Goal: Task Accomplishment & Management: Complete application form

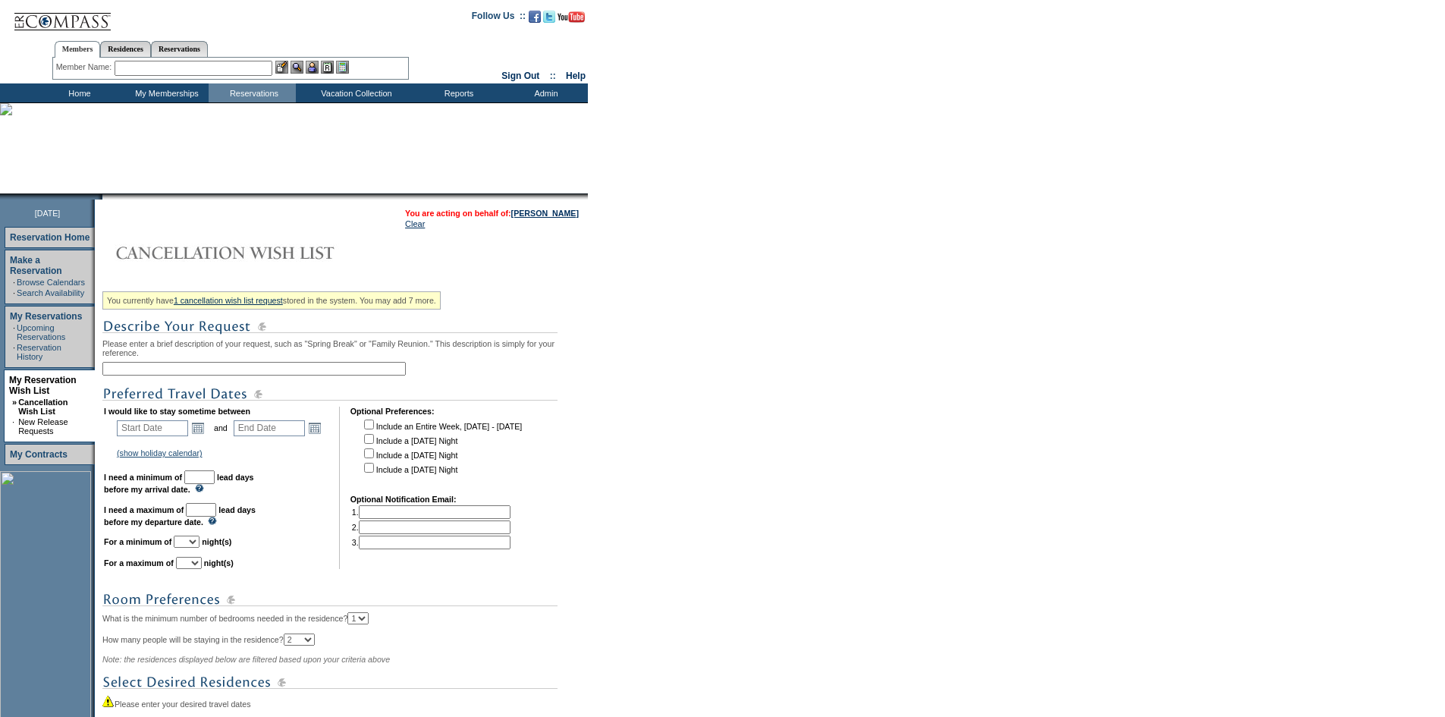
click at [308, 375] on input "text" at bounding box center [253, 369] width 303 height 14
type input "Spring 2027 Ideas From MMM"
drag, startPoint x: 205, startPoint y: 432, endPoint x: 228, endPoint y: 417, distance: 27.6
click at [205, 432] on link "Open the calendar popup." at bounding box center [198, 428] width 17 height 17
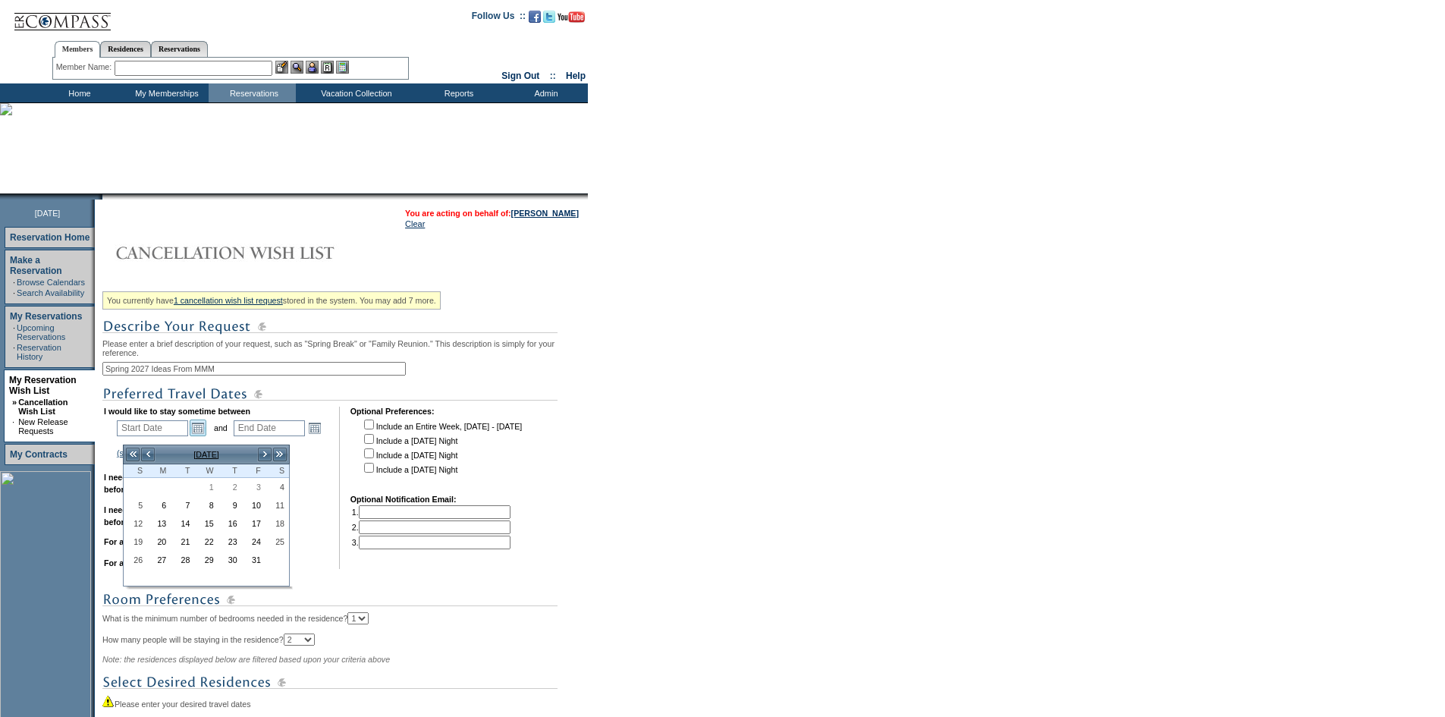
scroll to position [76, 0]
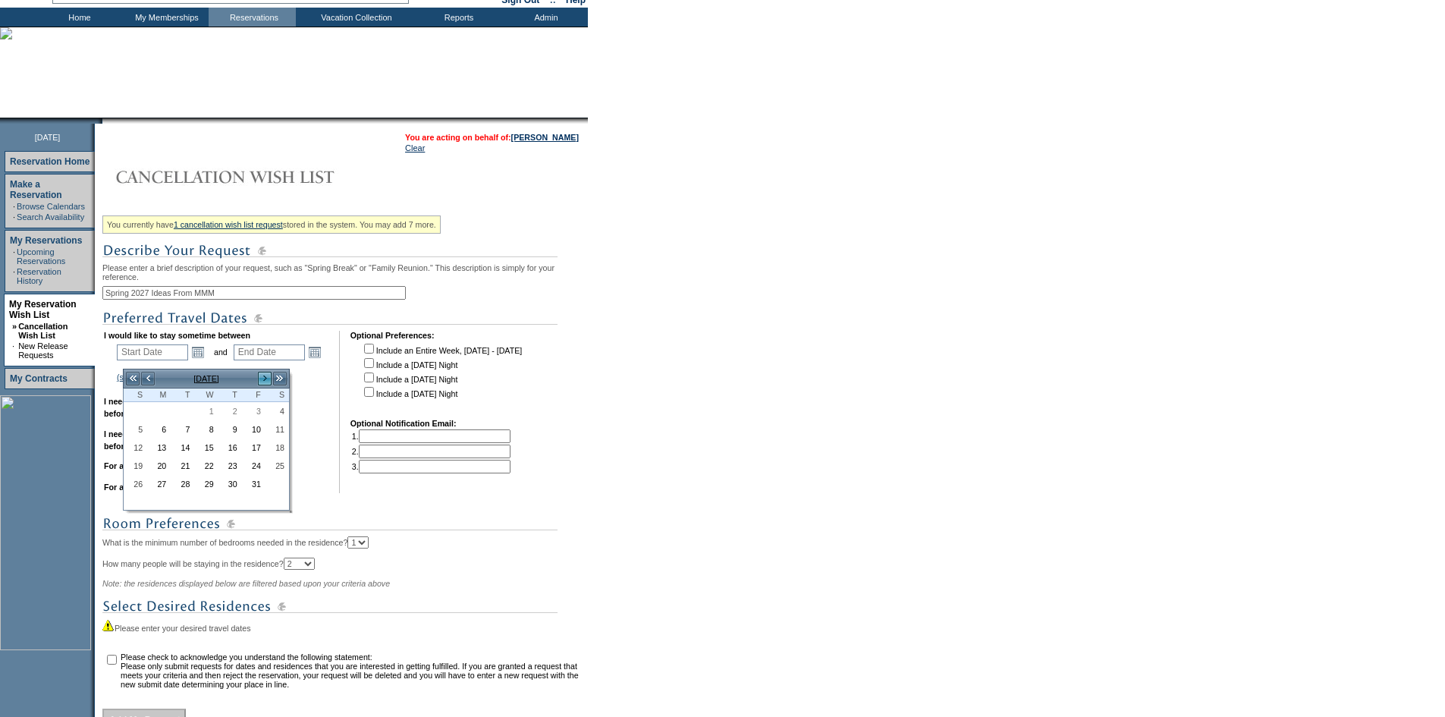
click at [266, 380] on link ">" at bounding box center [264, 378] width 15 height 15
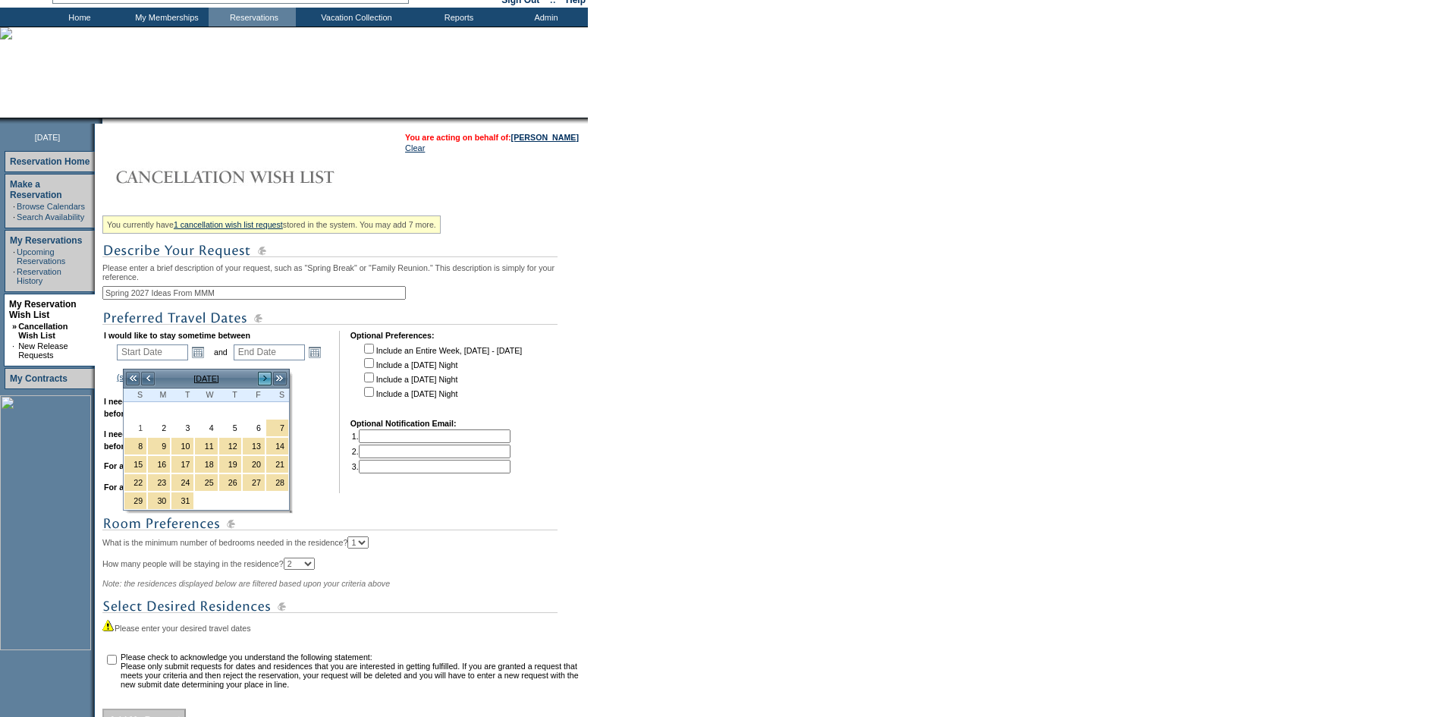
click at [266, 380] on link ">" at bounding box center [264, 378] width 15 height 15
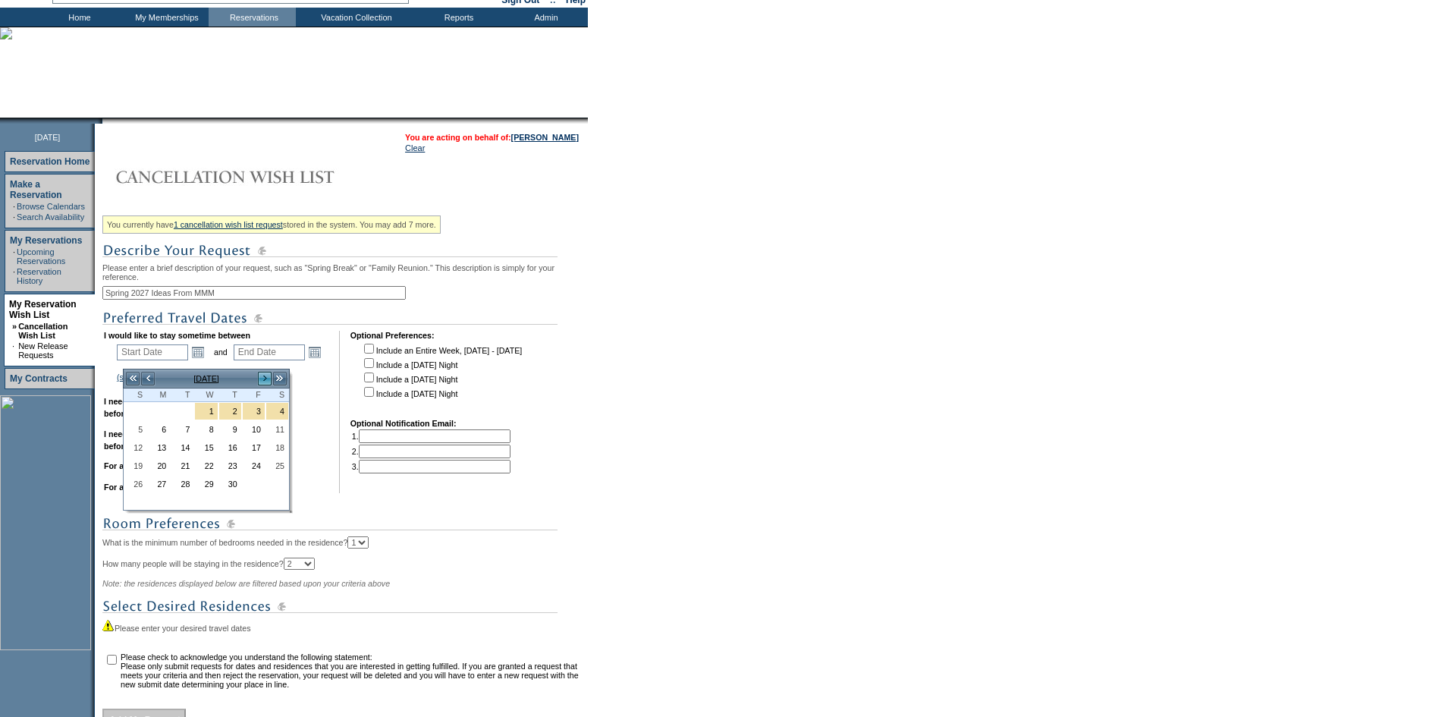
click at [266, 380] on link ">" at bounding box center [264, 378] width 15 height 15
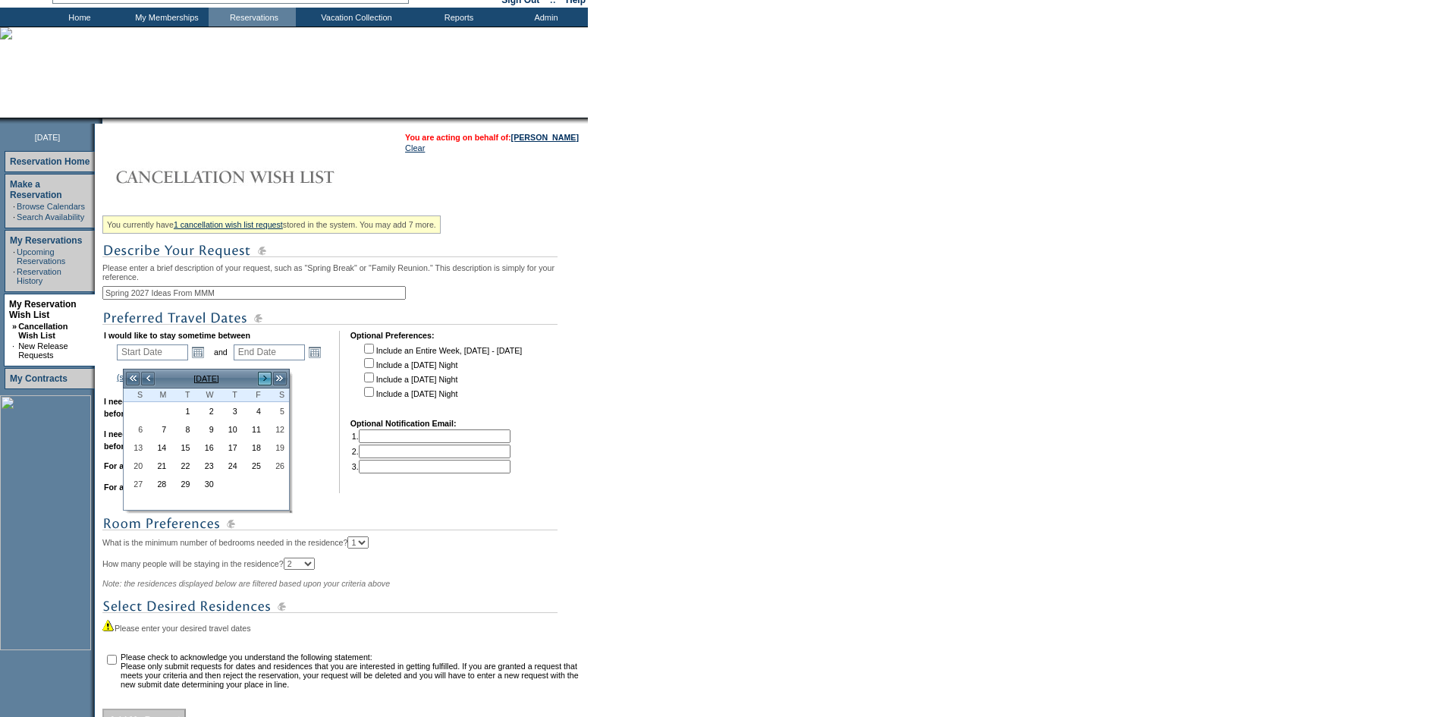
click at [266, 380] on link ">" at bounding box center [264, 378] width 15 height 15
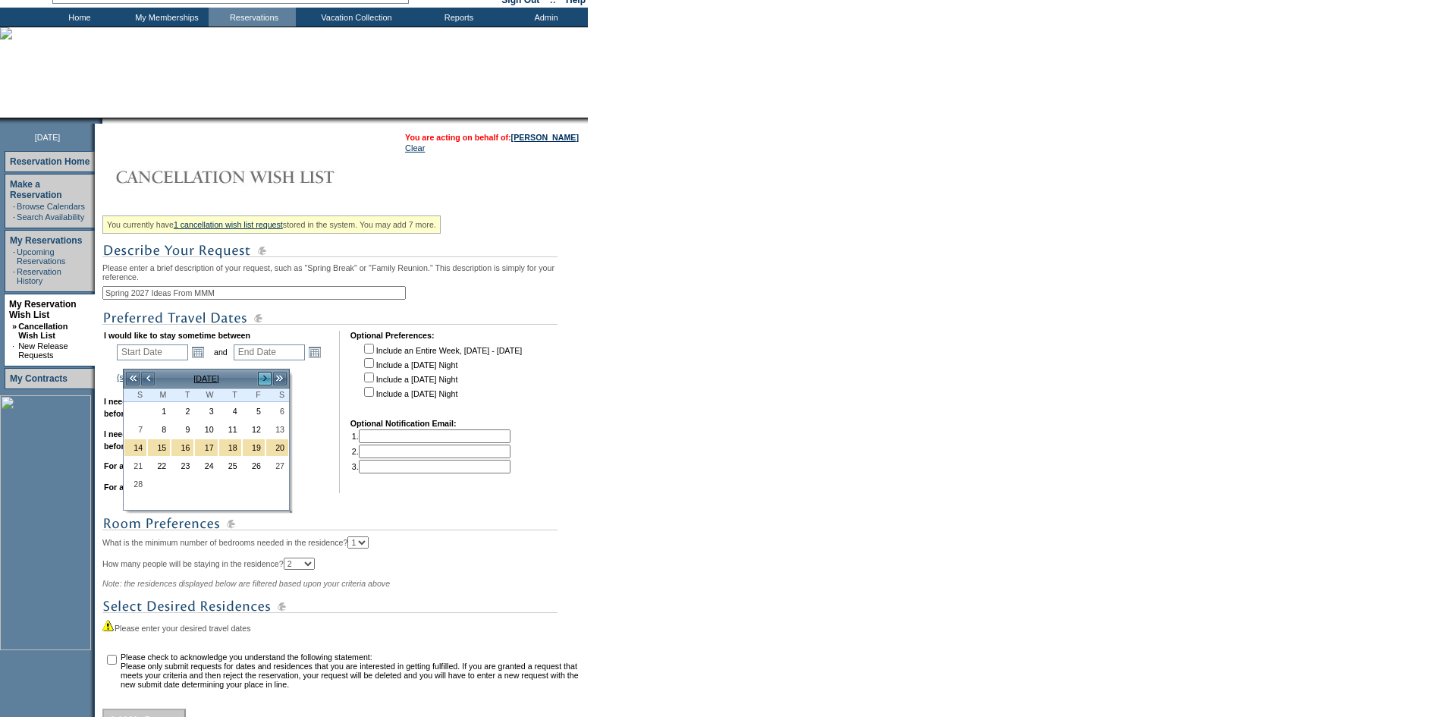
click at [266, 380] on link ">" at bounding box center [264, 378] width 15 height 15
click at [139, 425] on link "4" at bounding box center [135, 429] width 22 height 17
type input "[DATE]"
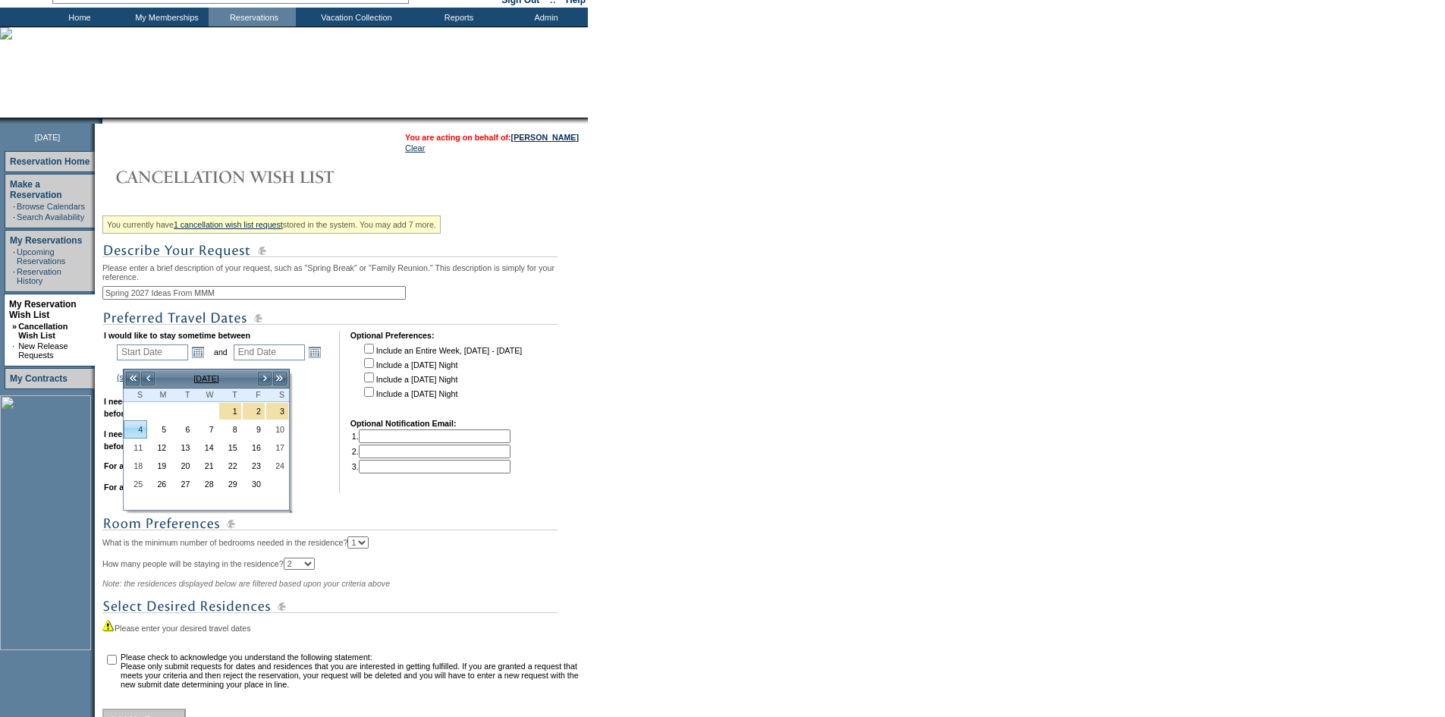
type input "[DATE]"
type input "552"
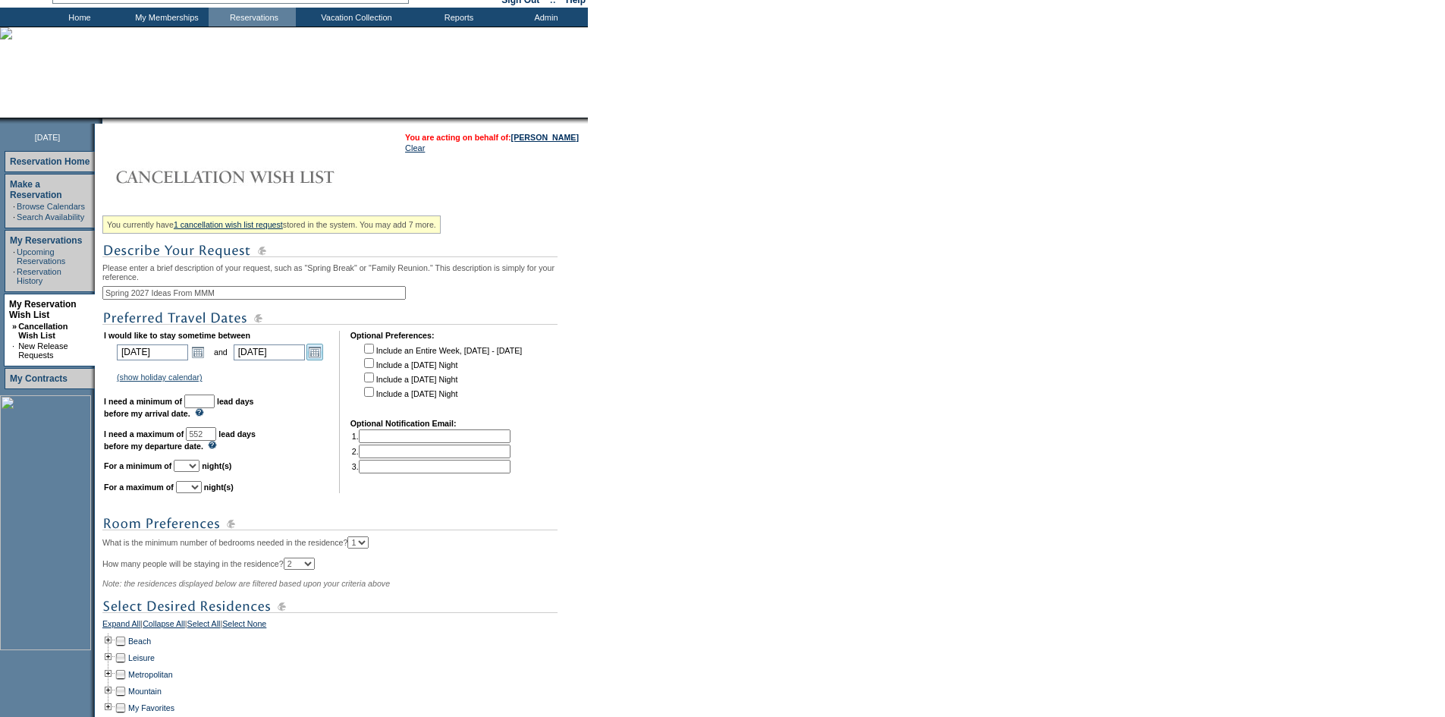
click at [319, 358] on link "Open the calendar popup." at bounding box center [315, 352] width 17 height 17
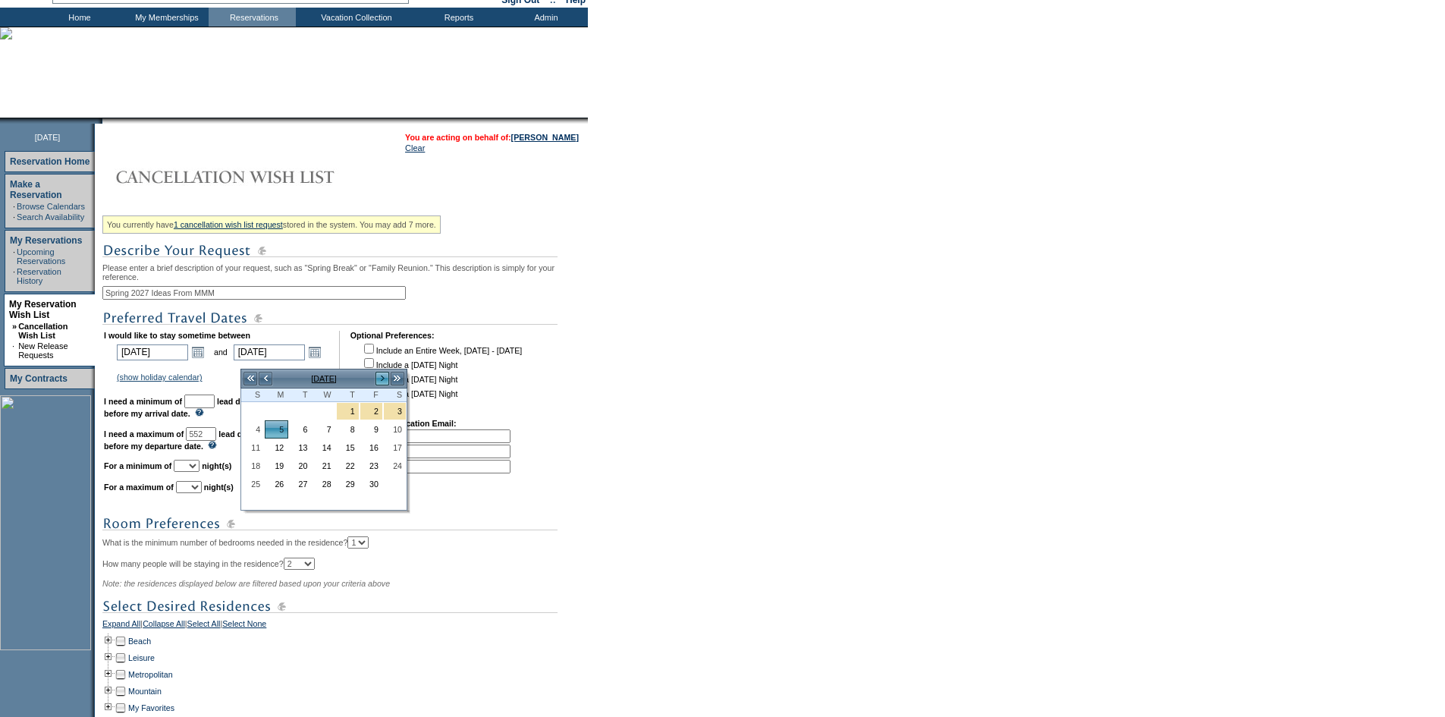
click at [377, 378] on link ">" at bounding box center [382, 378] width 15 height 15
click at [285, 507] on link "31" at bounding box center [277, 502] width 22 height 17
type input "[DATE]"
type input "608"
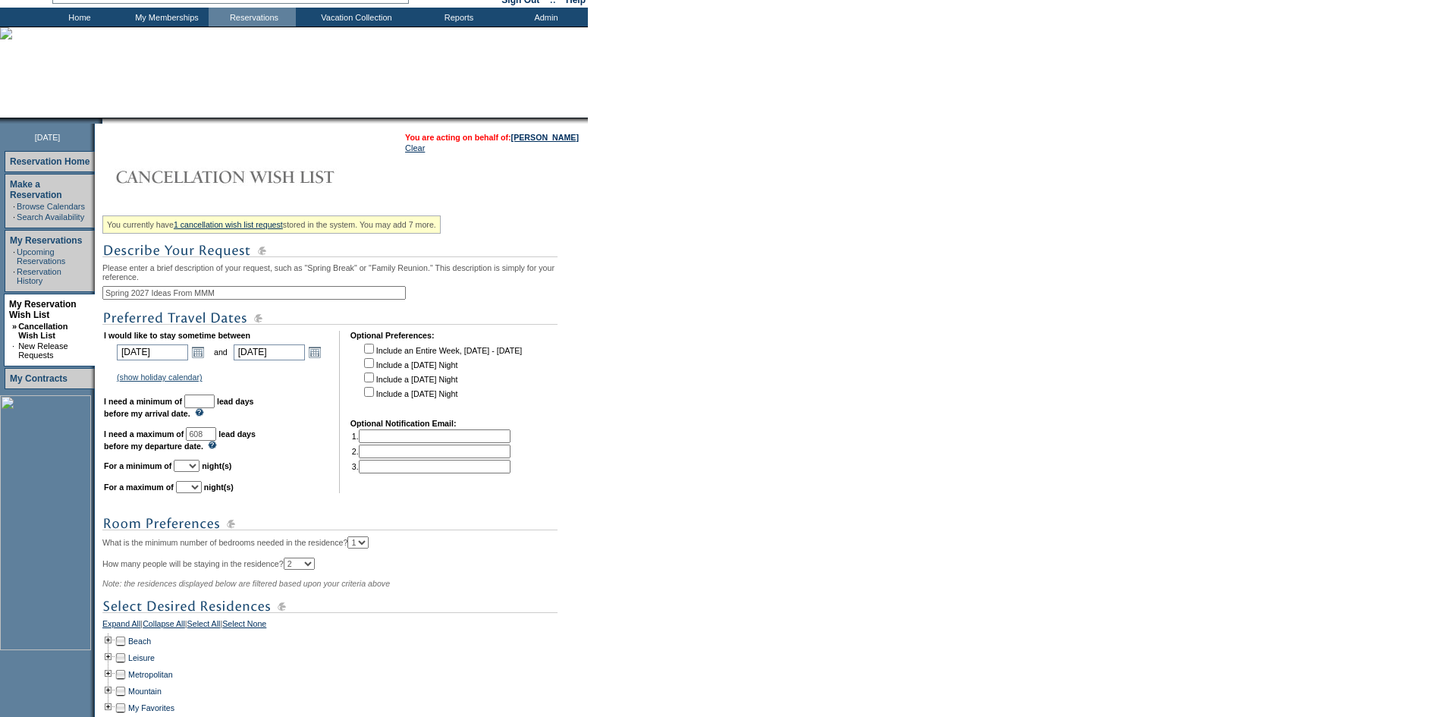
click at [215, 408] on input "text" at bounding box center [199, 402] width 30 height 14
type input "30"
click at [215, 488] on td "I would like to stay sometime between [DATE] [DATE] Open the calendar popup. <<…" at bounding box center [216, 412] width 225 height 162
click at [200, 472] on select "1 2 3 4 5 6 7 8 9 10 11 12 13 14" at bounding box center [187, 466] width 26 height 12
select select "6"
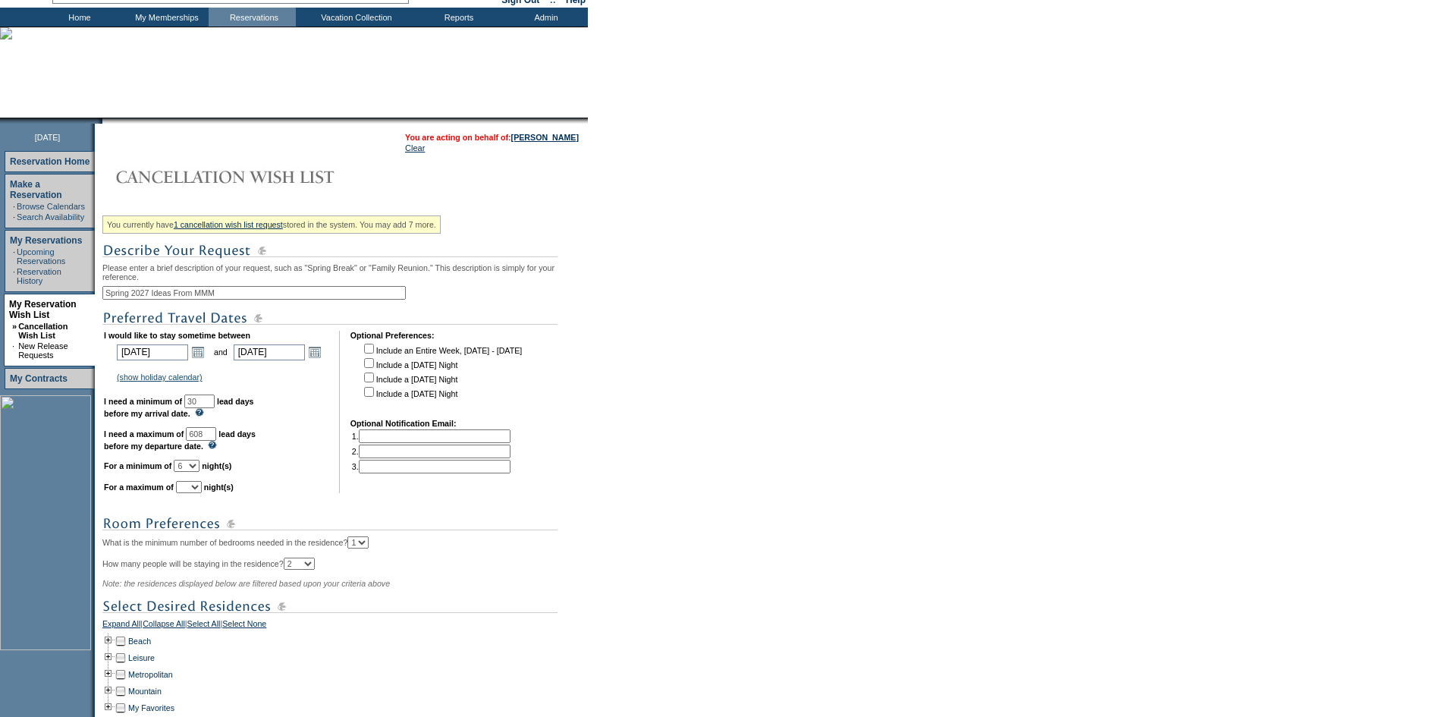
click at [193, 472] on select "1 2 3 4 5 6 7 8 9 10 11 12 13 14" at bounding box center [187, 466] width 26 height 12
click at [202, 493] on select "1 2 3 4 5 6 7 8 9 10 11 12 13 14" at bounding box center [189, 487] width 26 height 12
select select "7"
click at [195, 493] on select "1 2 3 4 5 6 7 8 9 10 11 12 13 14" at bounding box center [189, 487] width 26 height 12
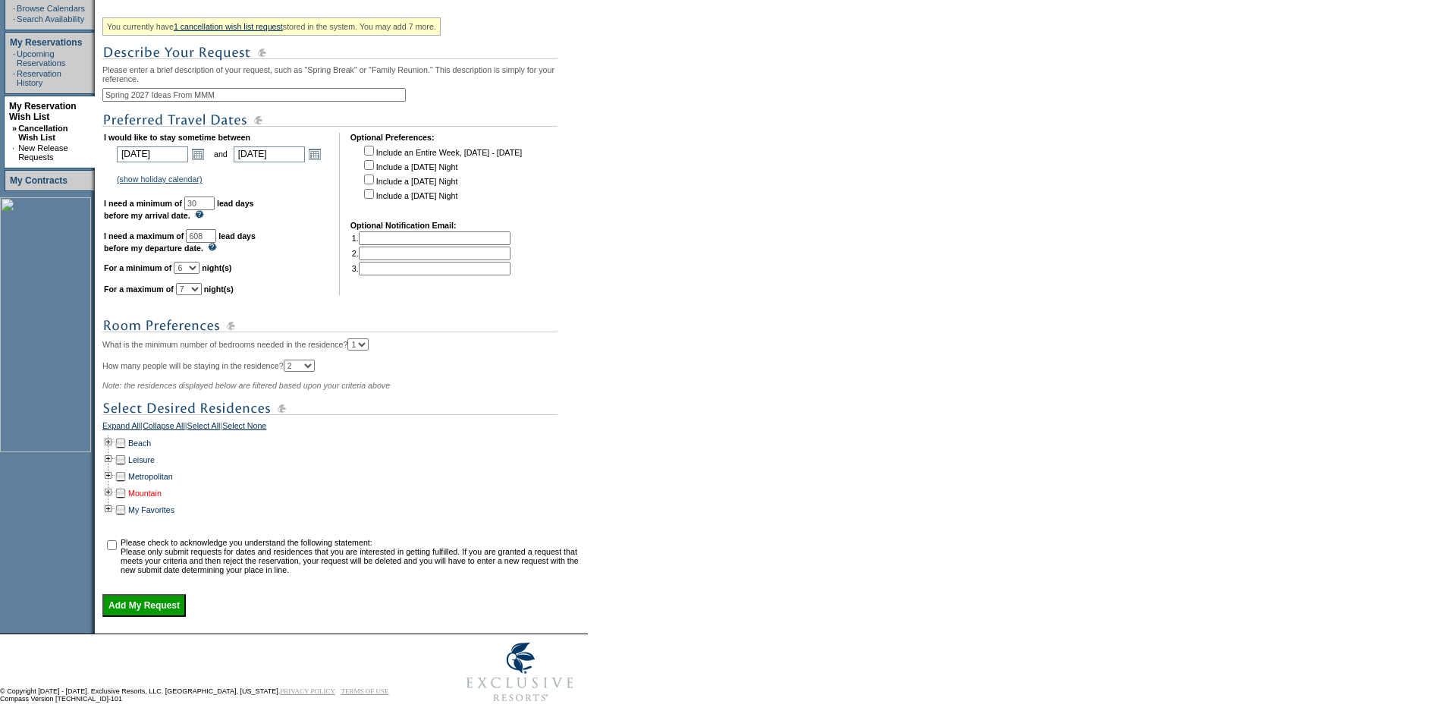
scroll to position [319, 0]
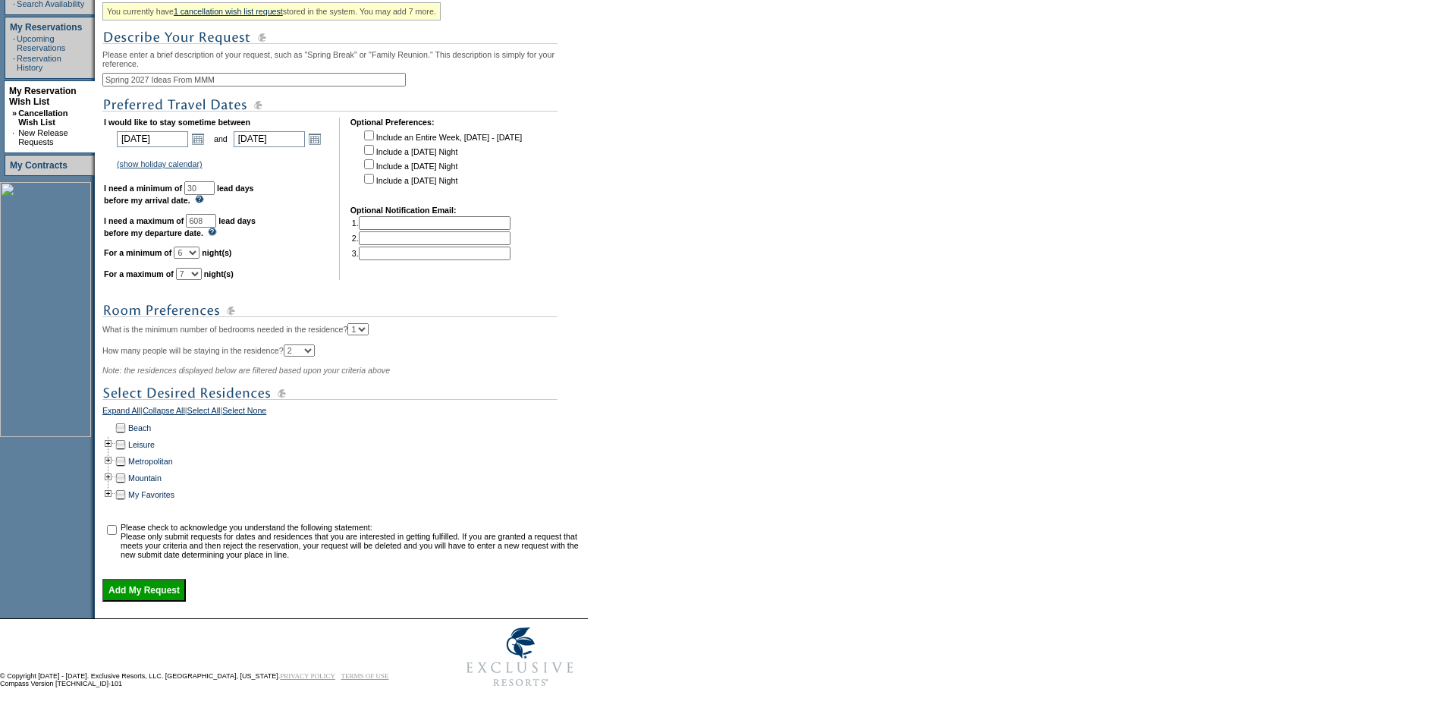
click at [112, 420] on td at bounding box center [108, 428] width 12 height 17
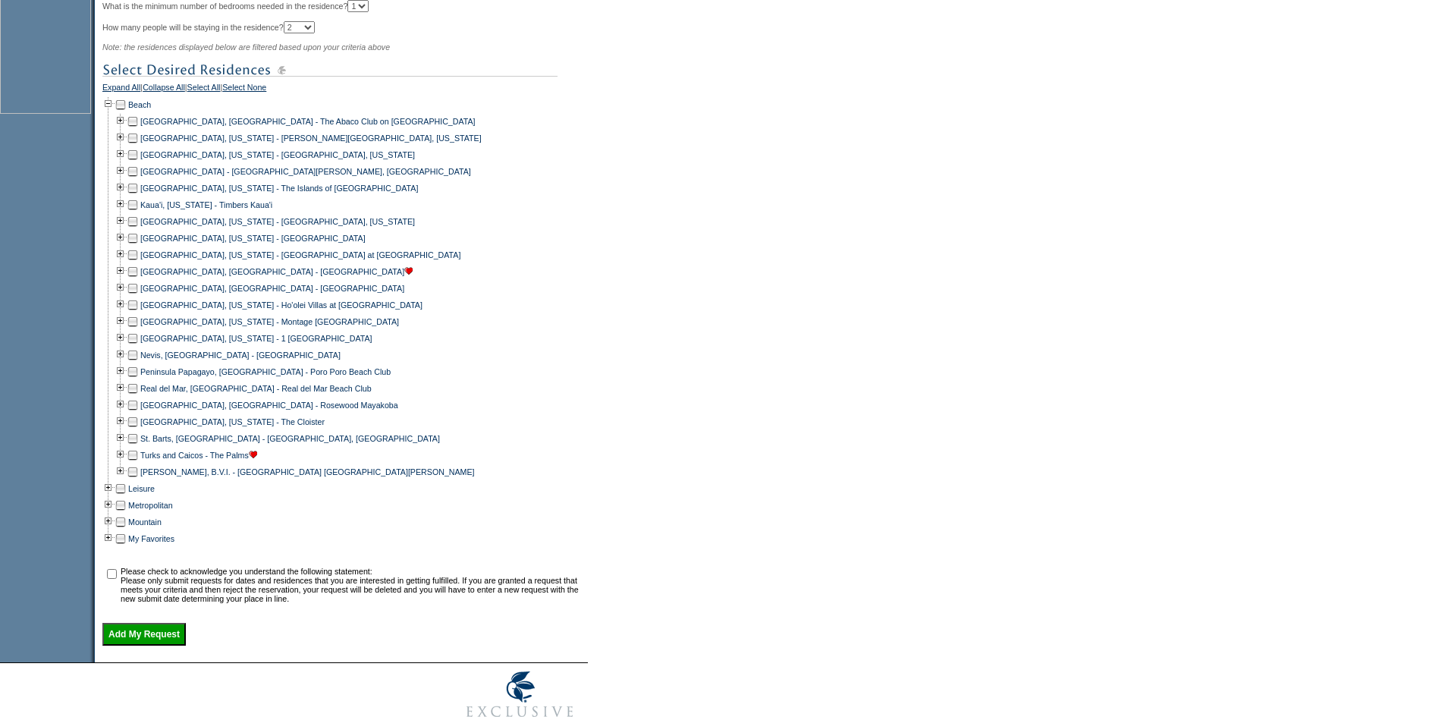
scroll to position [622, 0]
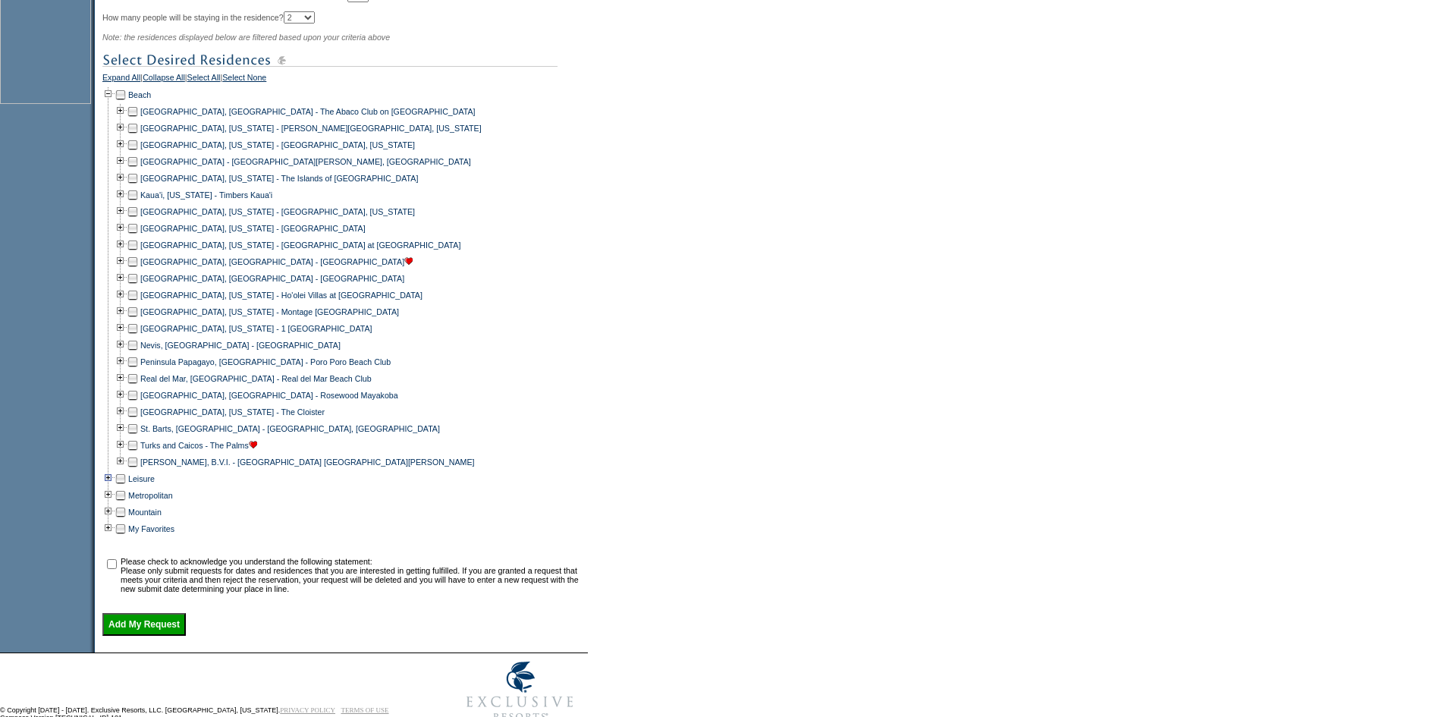
click at [114, 487] on td at bounding box center [108, 478] width 12 height 17
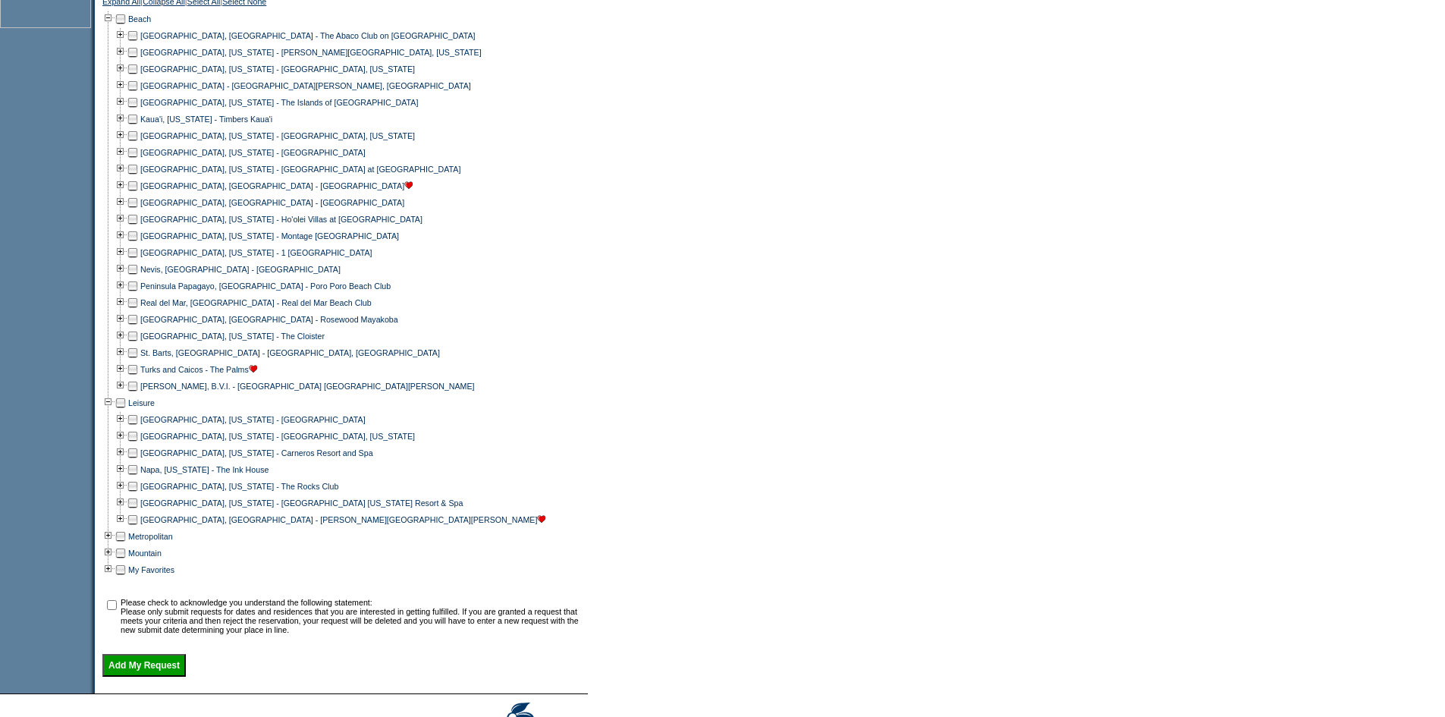
scroll to position [774, 0]
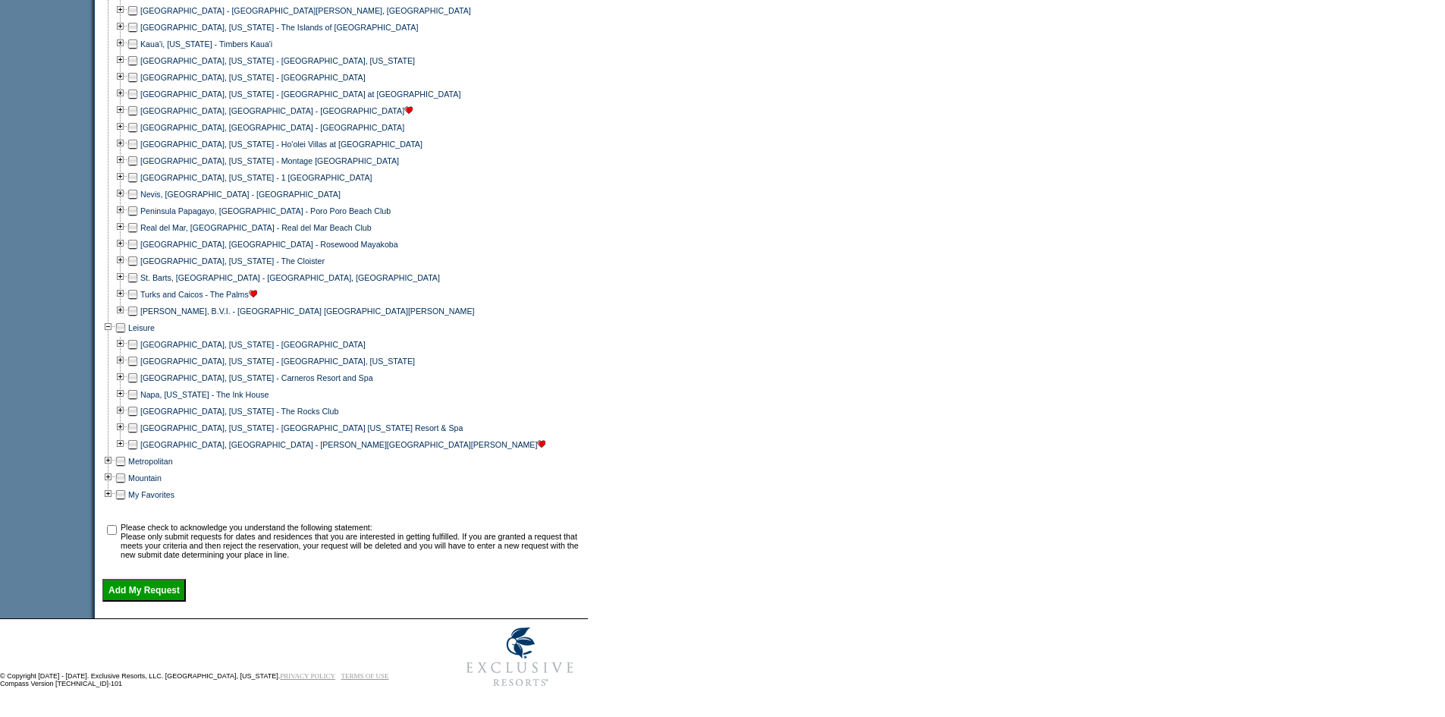
click at [136, 453] on td at bounding box center [133, 444] width 12 height 17
click at [110, 470] on td at bounding box center [108, 461] width 12 height 17
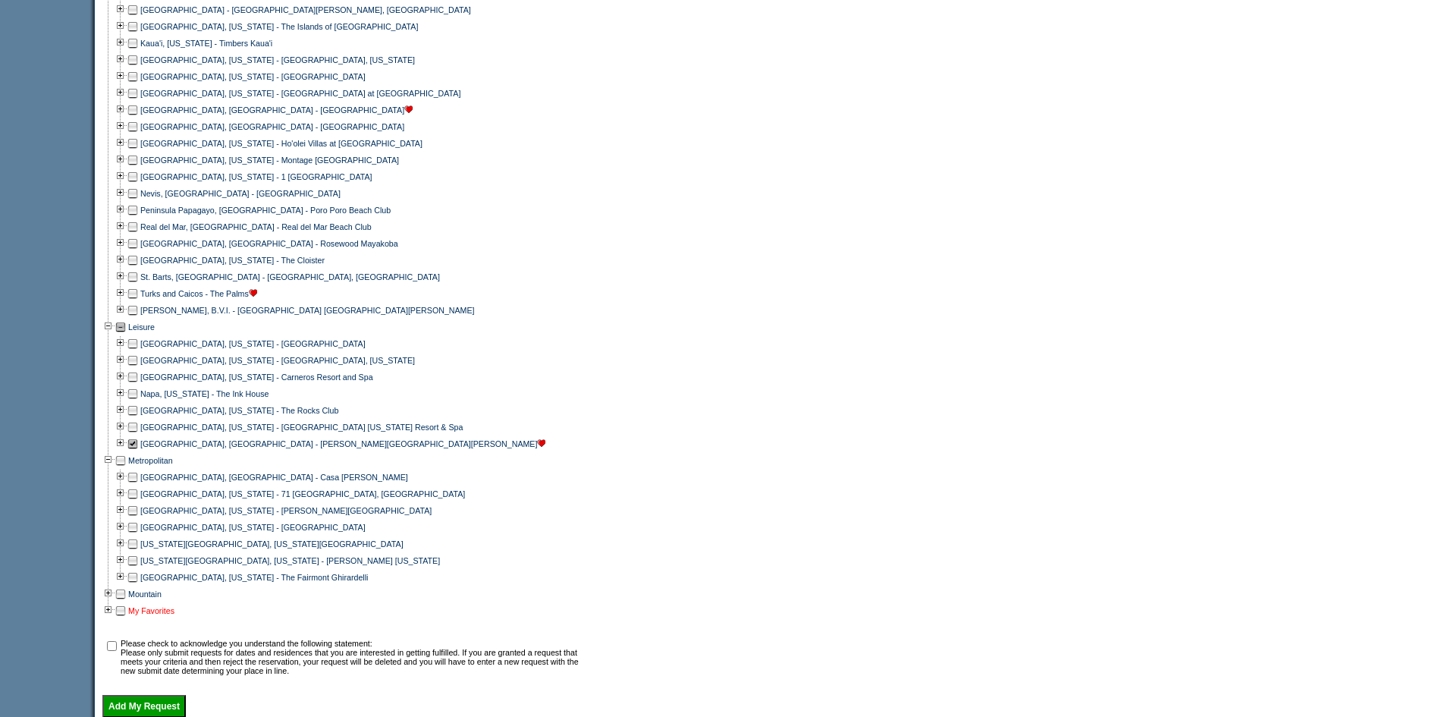
scroll to position [920, 0]
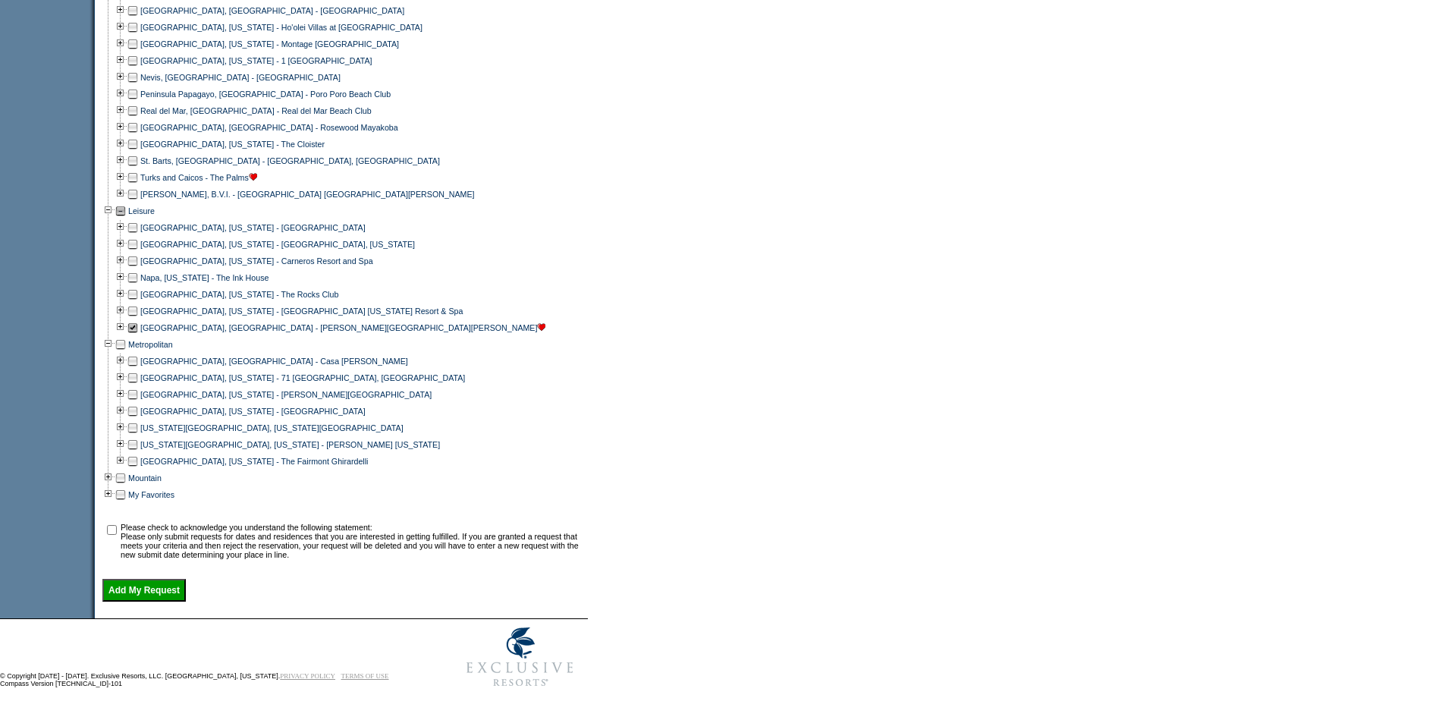
click at [139, 373] on td at bounding box center [133, 377] width 12 height 17
click at [114, 474] on td at bounding box center [108, 478] width 12 height 17
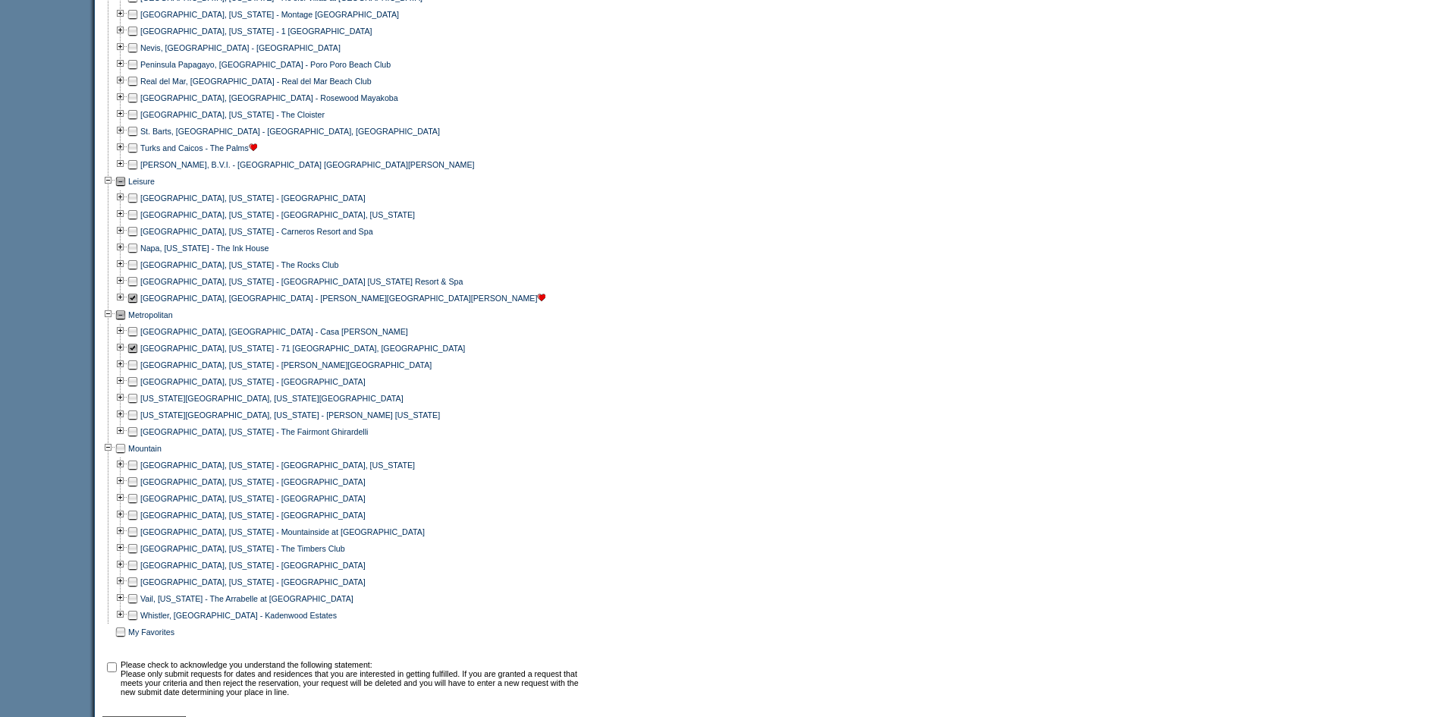
click at [112, 640] on td at bounding box center [108, 632] width 12 height 17
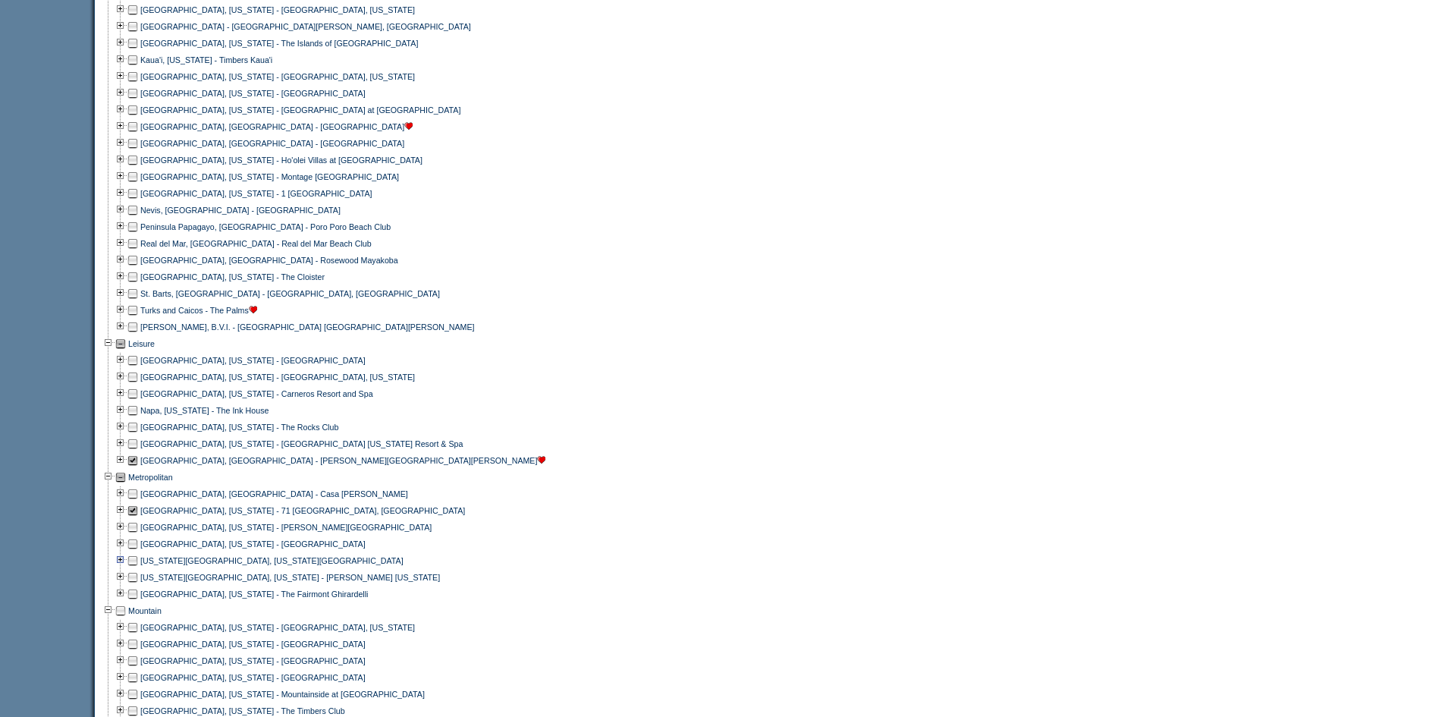
scroll to position [681, 0]
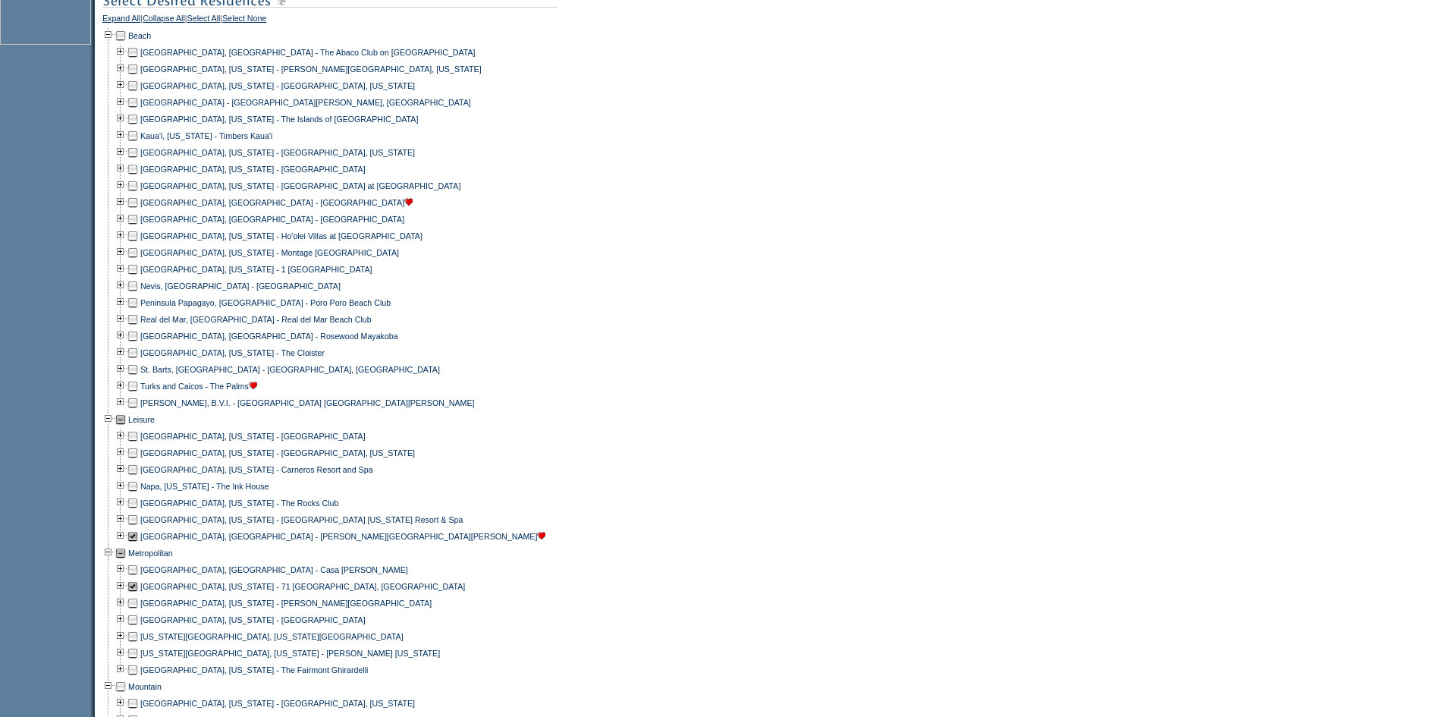
click at [138, 395] on td at bounding box center [133, 386] width 12 height 17
click at [139, 411] on td at bounding box center [133, 403] width 12 height 17
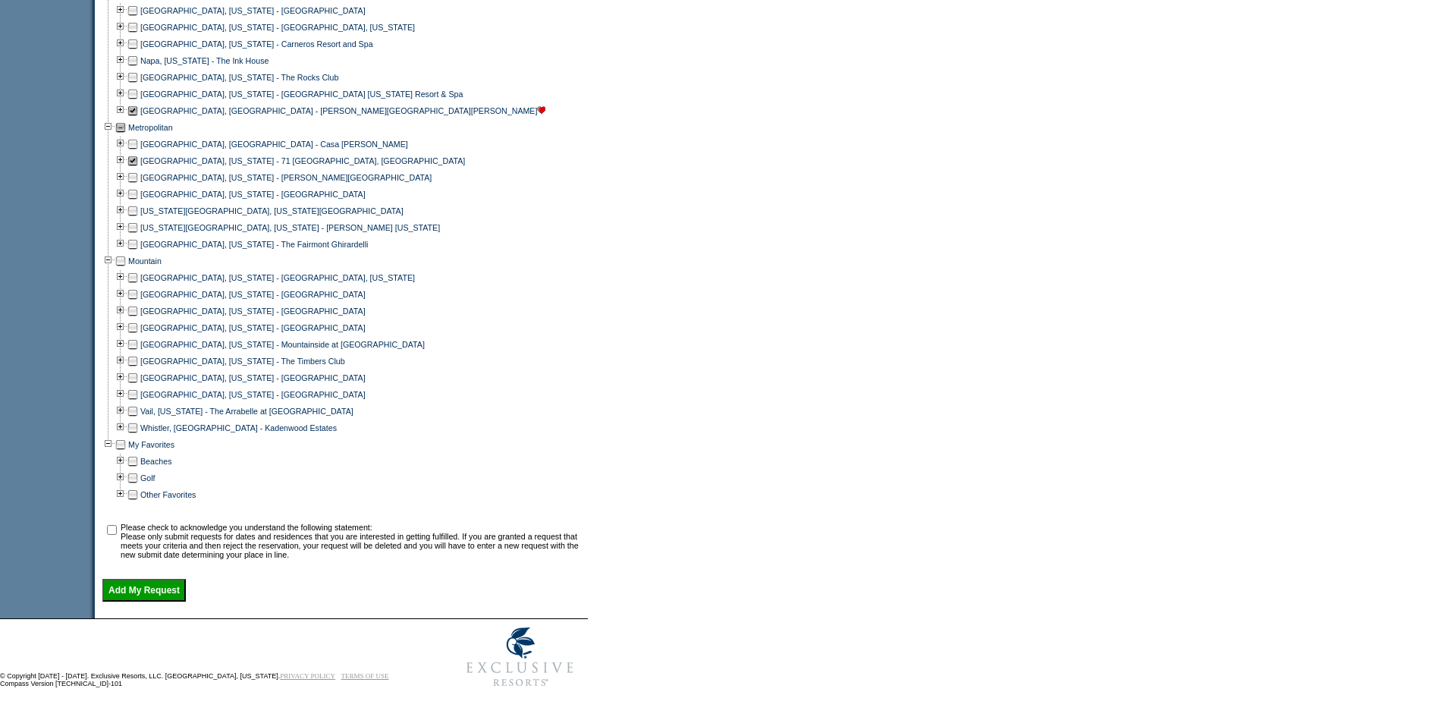
scroll to position [1137, 0]
click at [117, 525] on input "checkbox" at bounding box center [112, 530] width 10 height 10
checkbox input "true"
click at [172, 586] on input "Add My Request" at bounding box center [143, 590] width 83 height 23
